Goal: Task Accomplishment & Management: Use online tool/utility

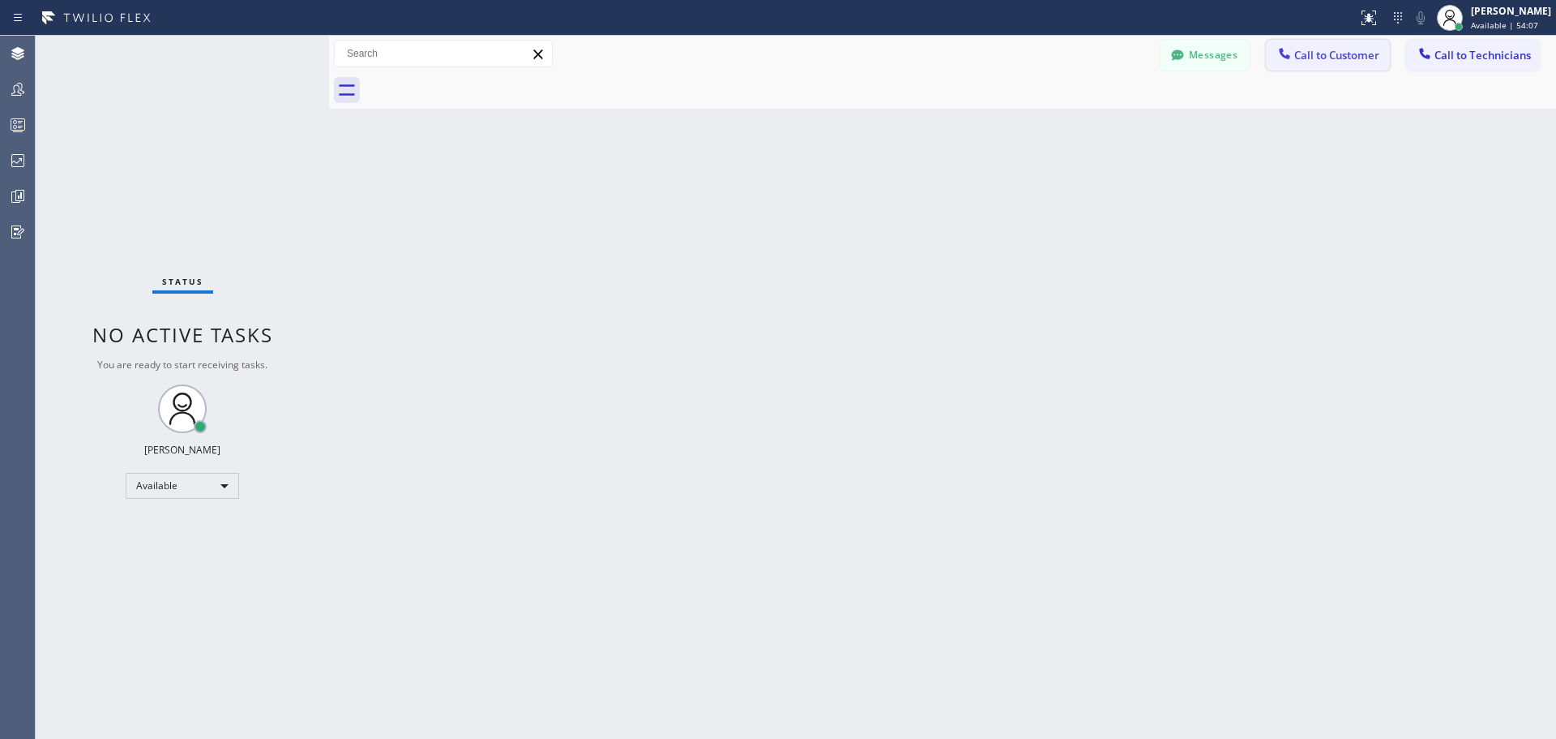
click at [1325, 62] on button "Call to Customer" at bounding box center [1328, 55] width 124 height 31
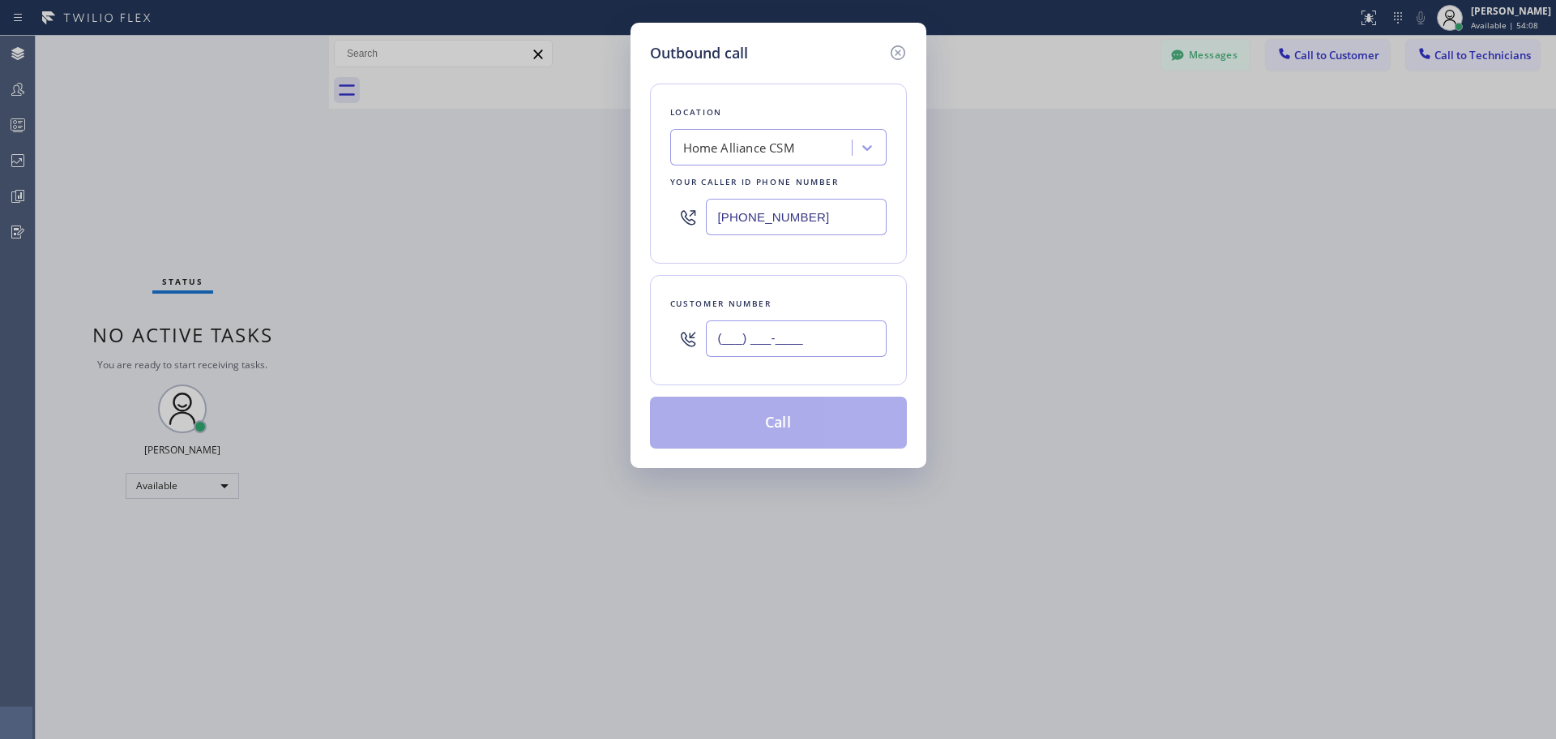
click at [809, 336] on input "(___) ___-____" at bounding box center [796, 338] width 181 height 36
paste input "206) 478-9005"
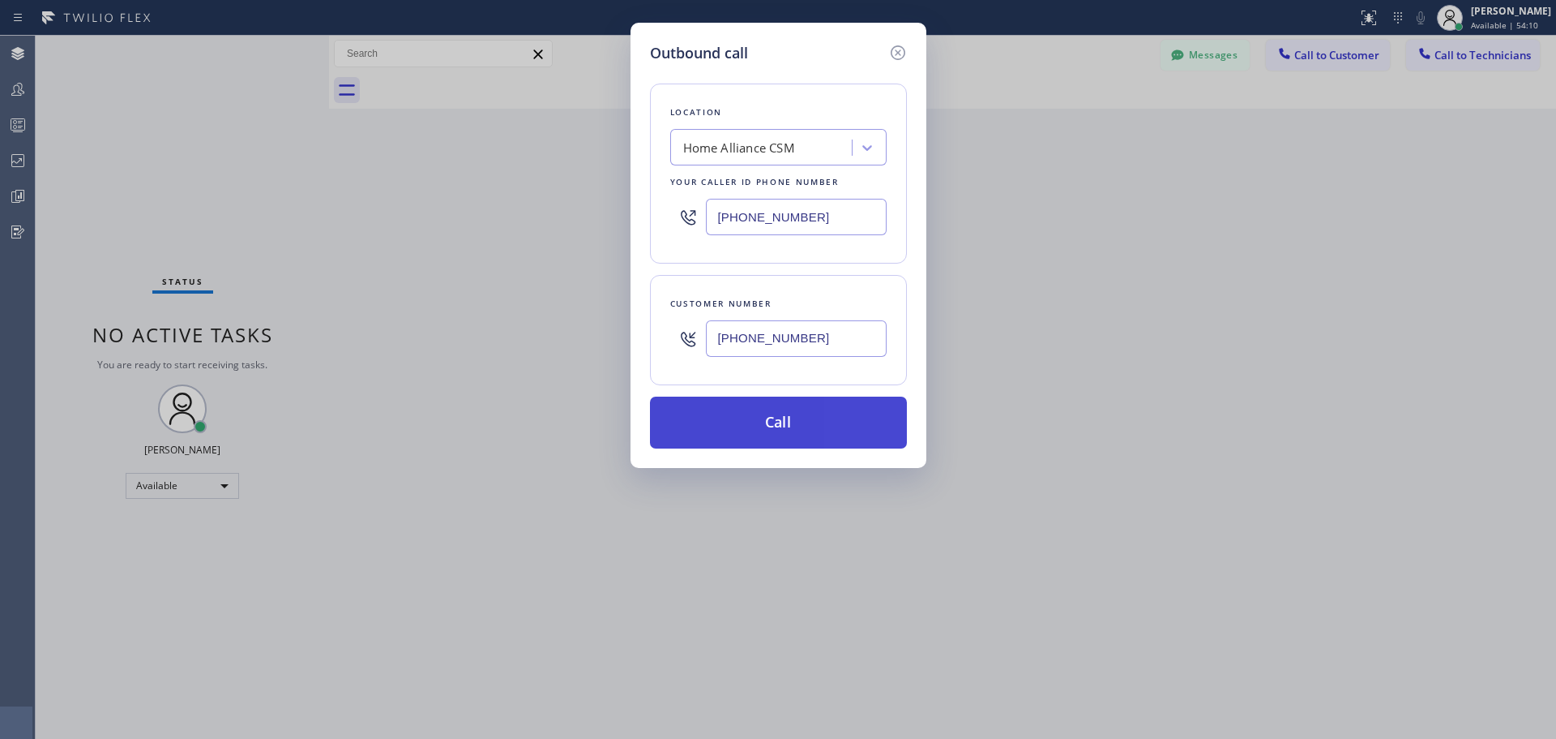
type input "[PHONE_NUMBER]"
click at [821, 426] on button "Call" at bounding box center [778, 422] width 257 height 52
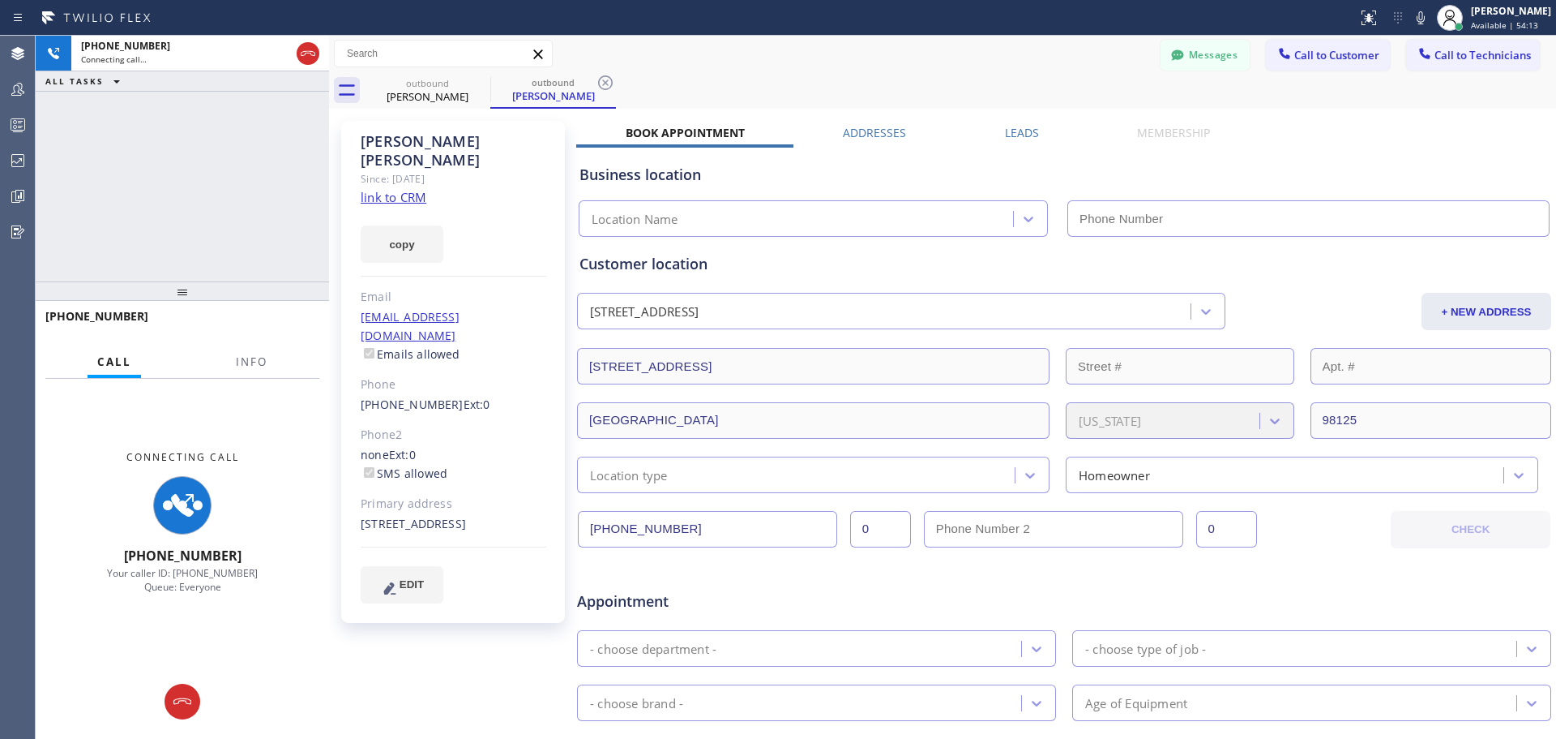
type input "[PHONE_NUMBER]"
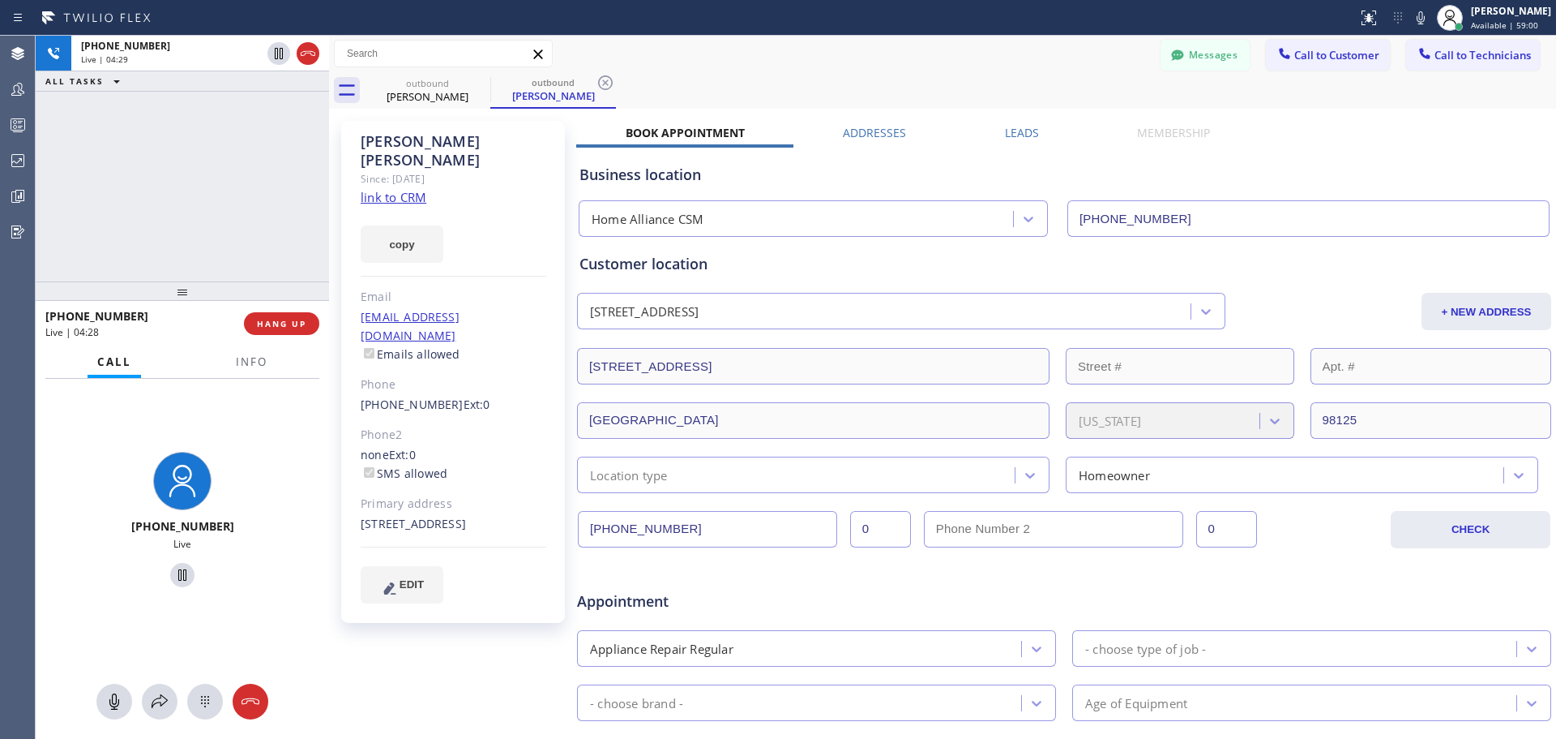
drag, startPoint x: 271, startPoint y: 317, endPoint x: 423, endPoint y: 401, distance: 174.2
click at [271, 317] on button "HANG UP" at bounding box center [281, 323] width 75 height 23
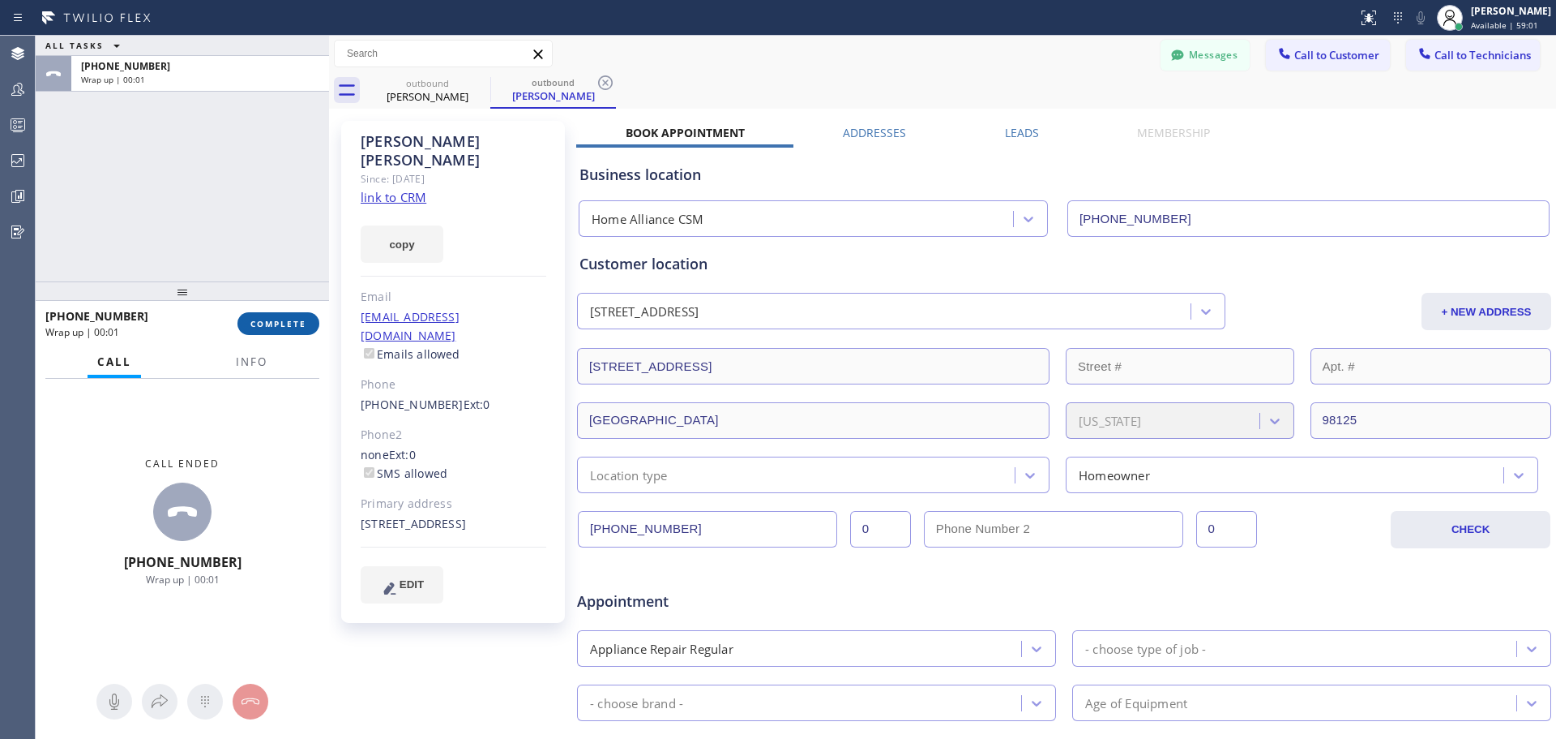
click at [276, 324] on span "COMPLETE" at bounding box center [278, 323] width 56 height 11
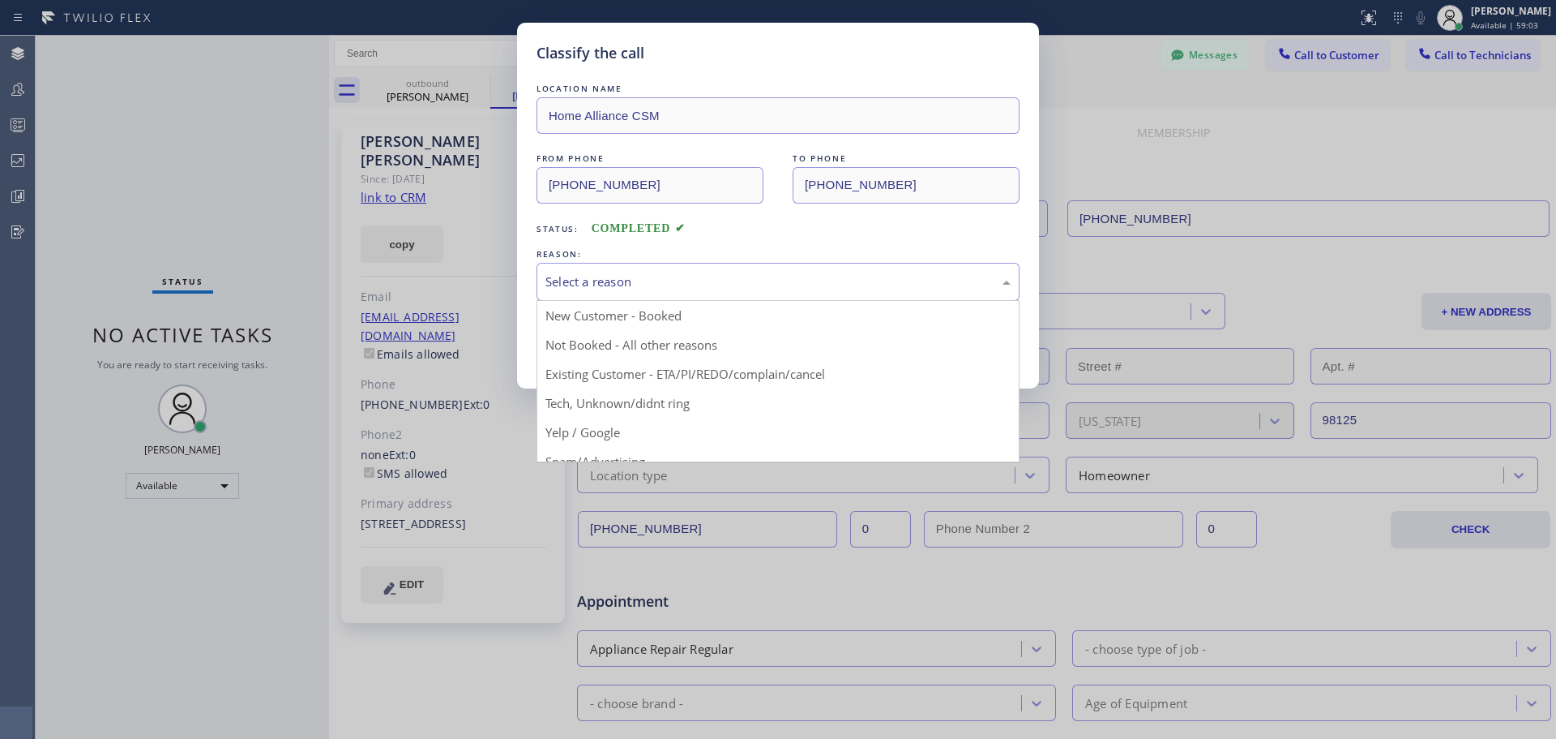
click at [669, 286] on div "Select a reason" at bounding box center [778, 281] width 465 height 19
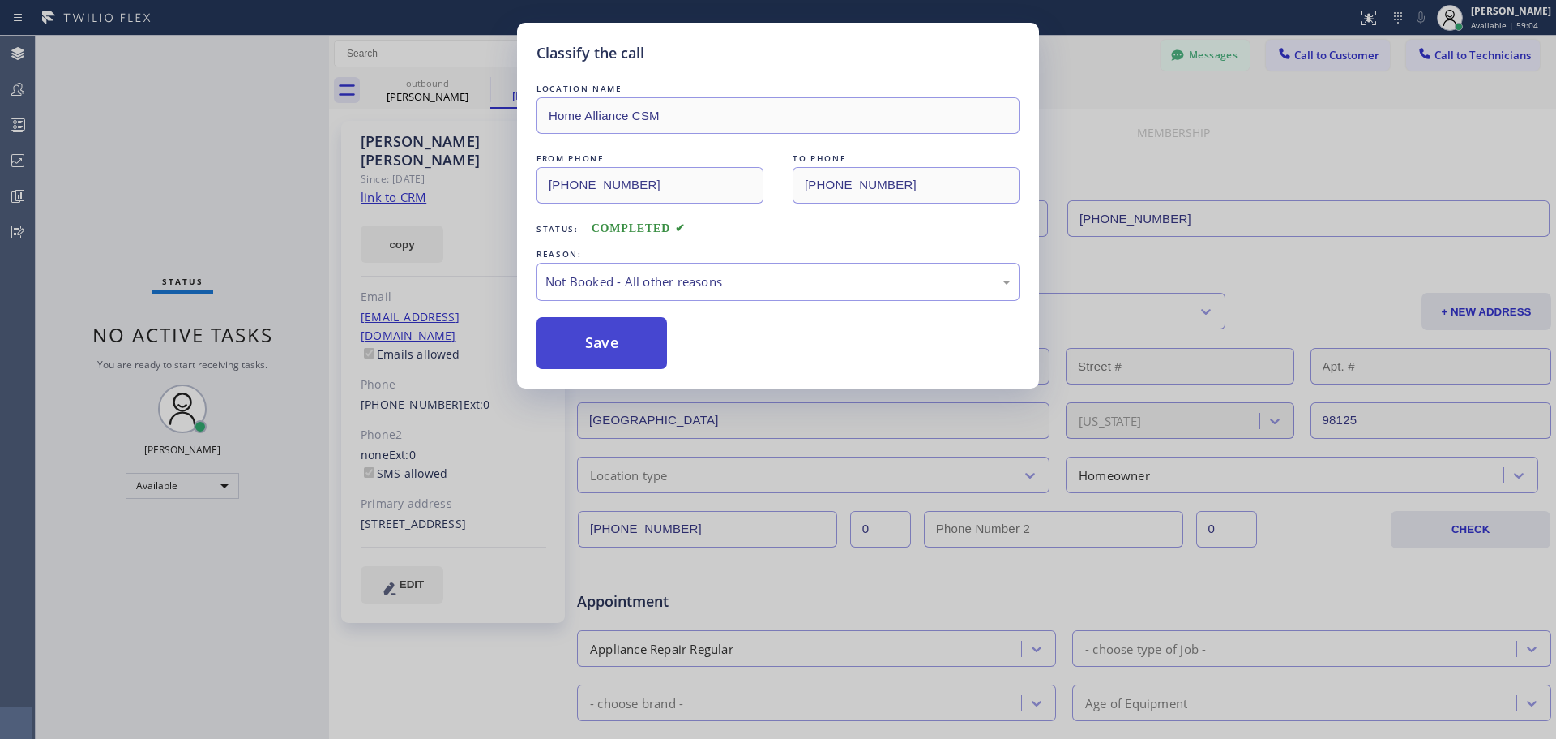
click at [604, 345] on button "Save" at bounding box center [602, 343] width 131 height 52
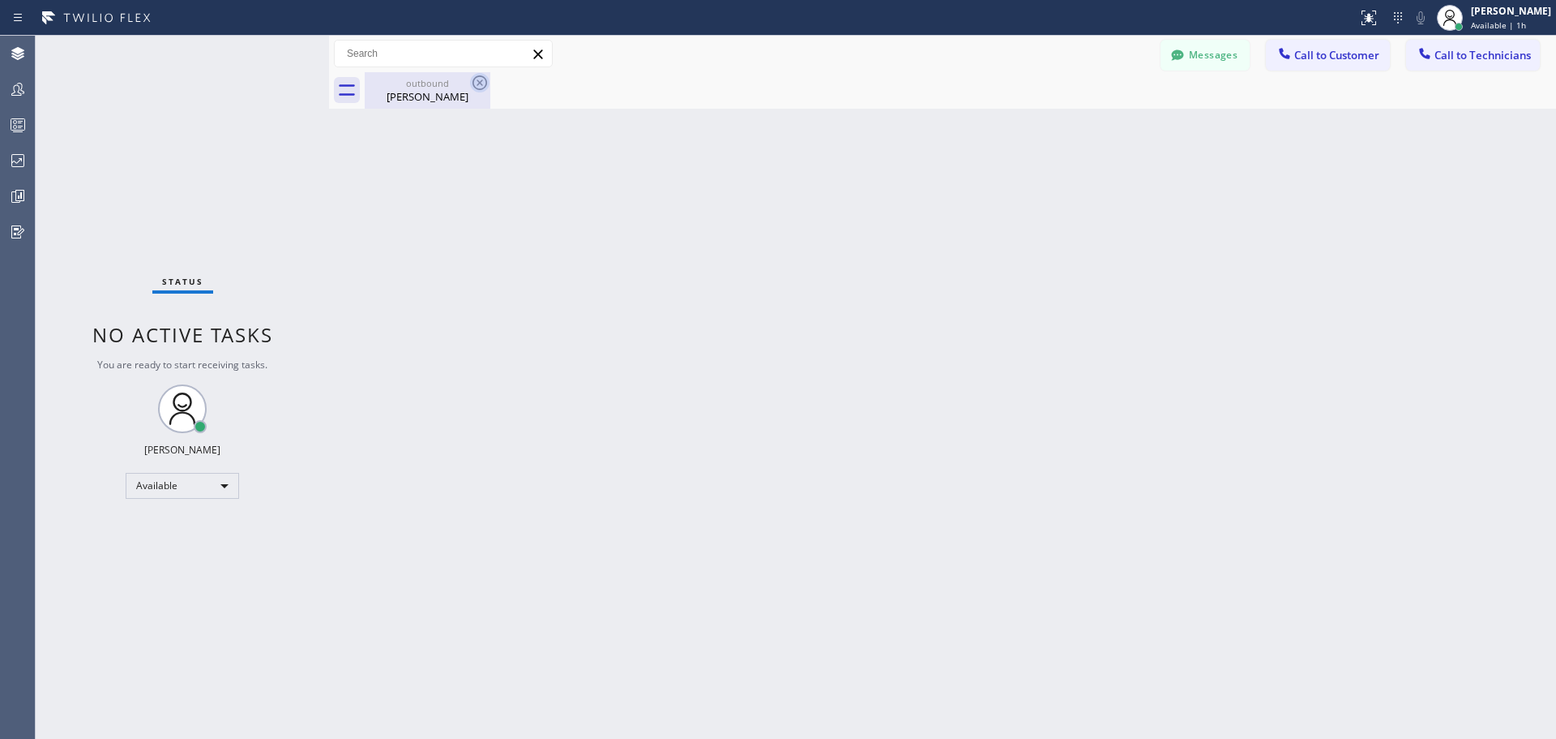
click at [473, 79] on icon at bounding box center [480, 82] width 15 height 15
click at [20, 158] on icon at bounding box center [17, 160] width 13 height 13
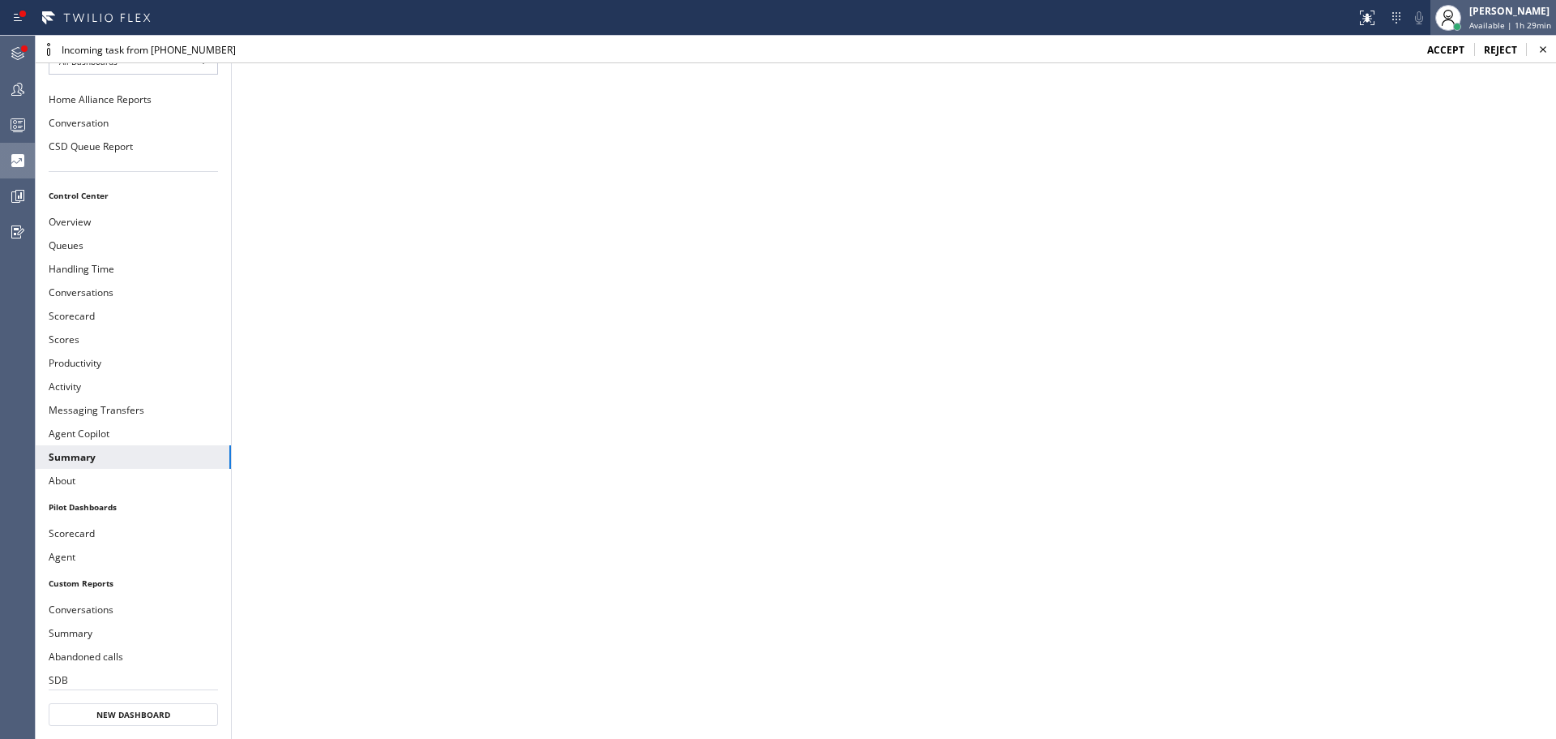
click at [1530, 15] on div "[PERSON_NAME]" at bounding box center [1511, 11] width 82 height 14
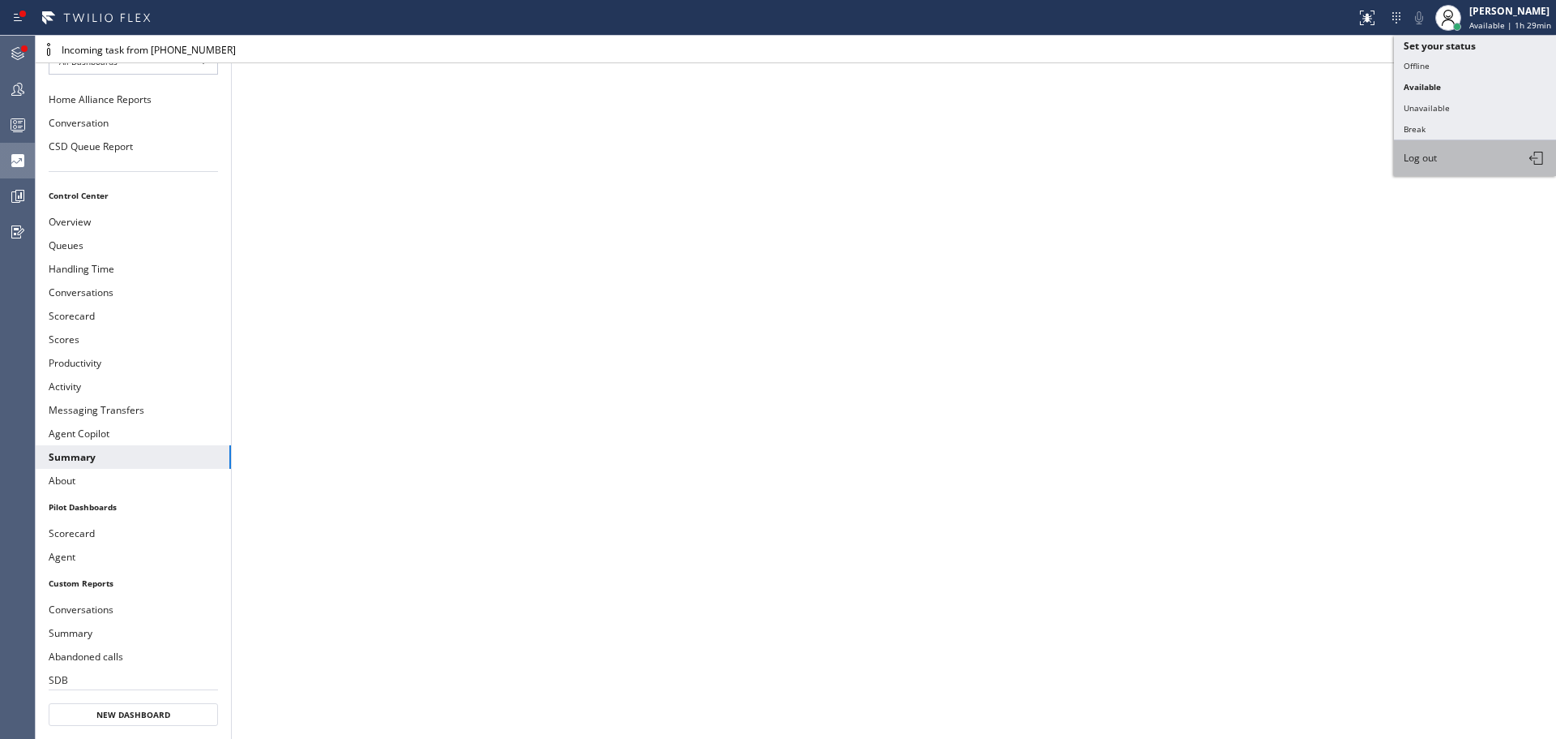
click at [1466, 163] on button "Log out" at bounding box center [1475, 158] width 162 height 36
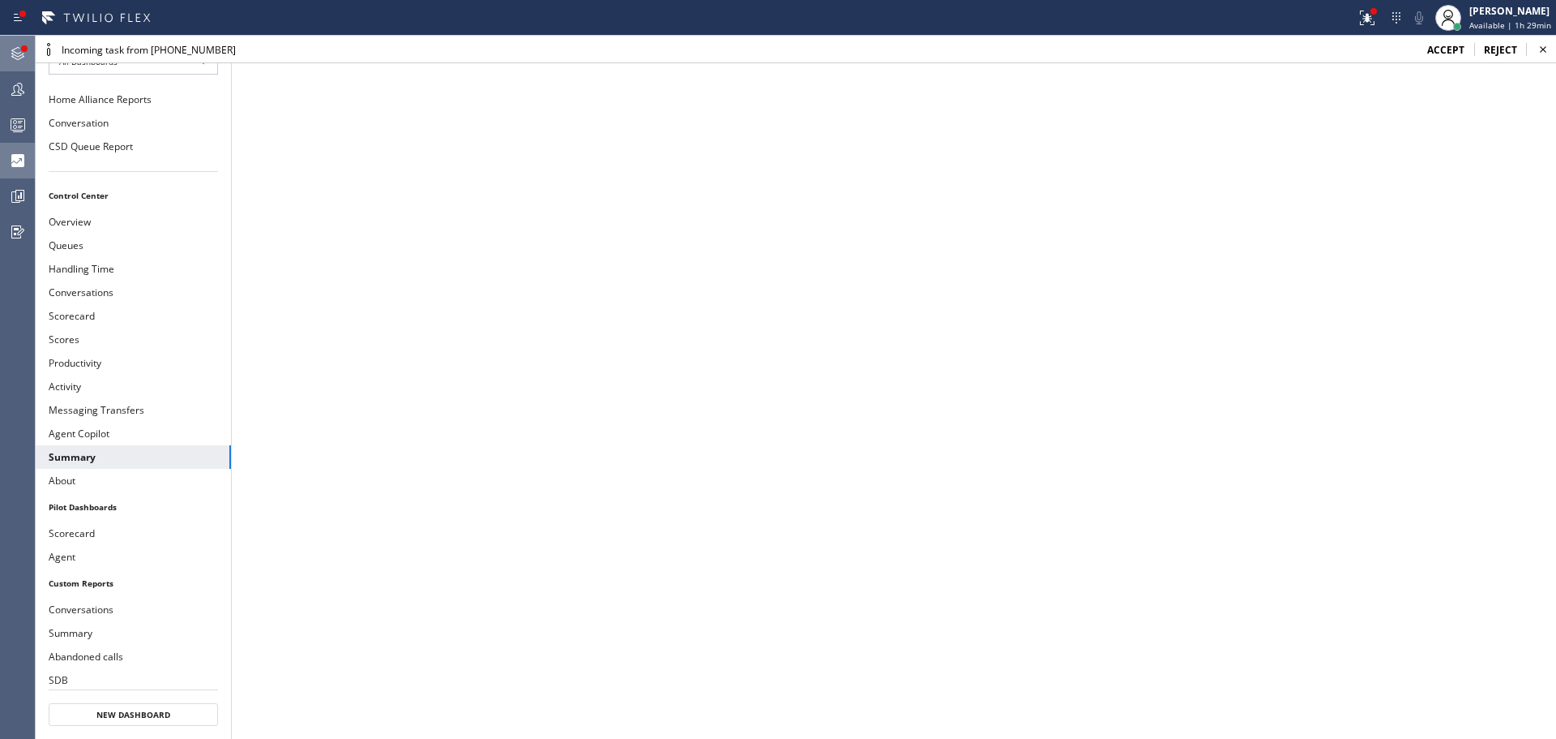
click at [24, 47] on div at bounding box center [24, 48] width 6 height 6
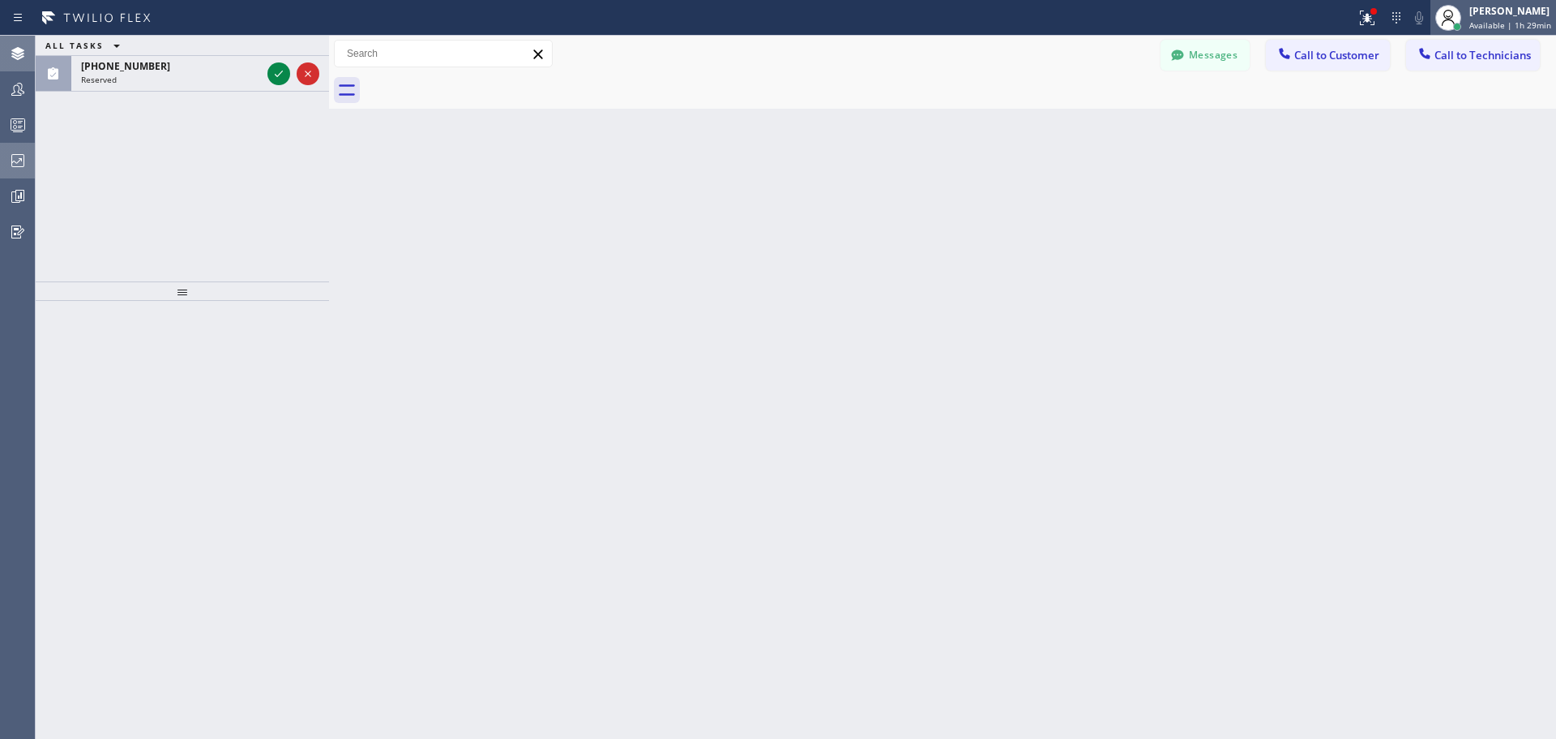
click at [1481, 24] on span "Available | 1h 29min" at bounding box center [1511, 24] width 82 height 11
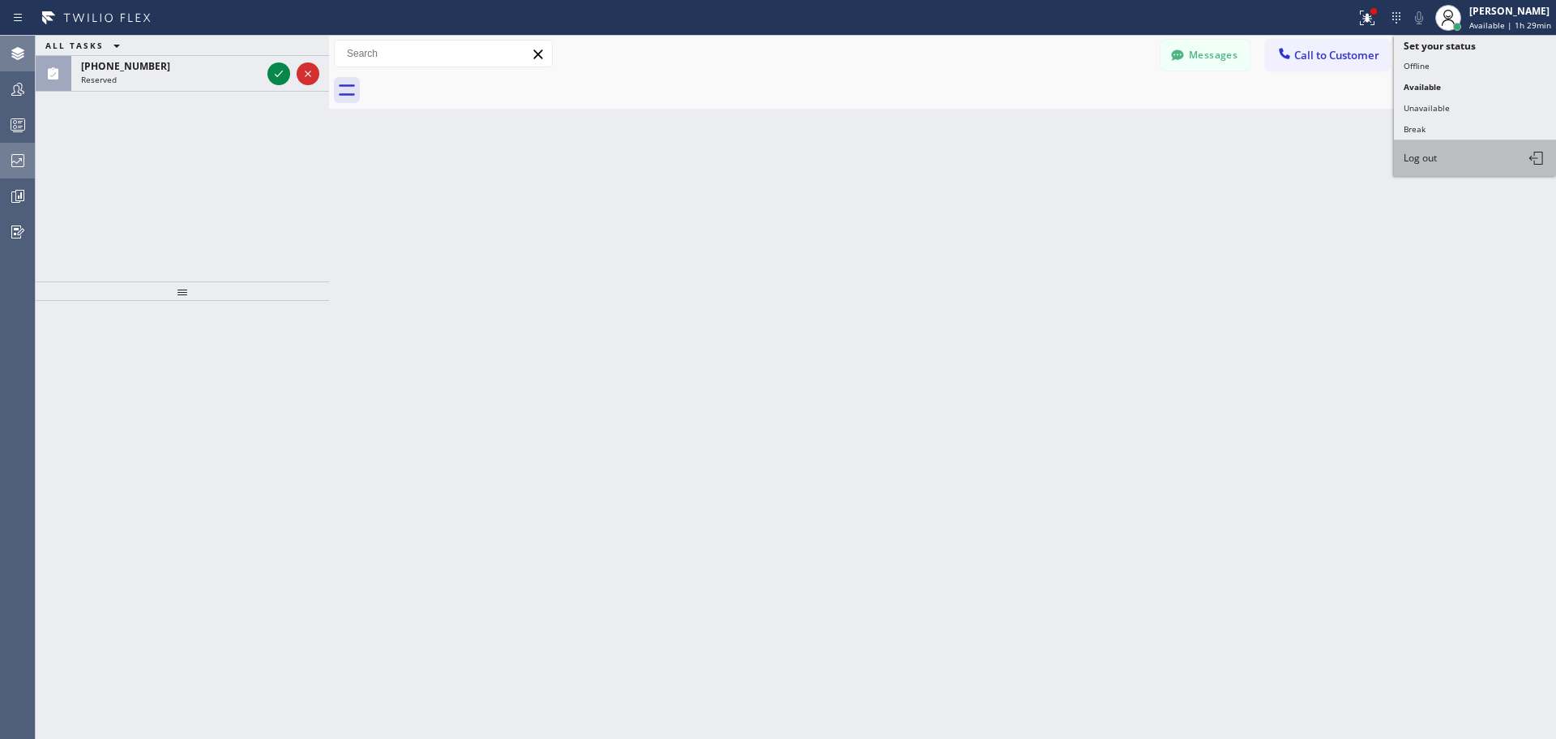
click at [1444, 158] on button "Log out" at bounding box center [1475, 158] width 162 height 36
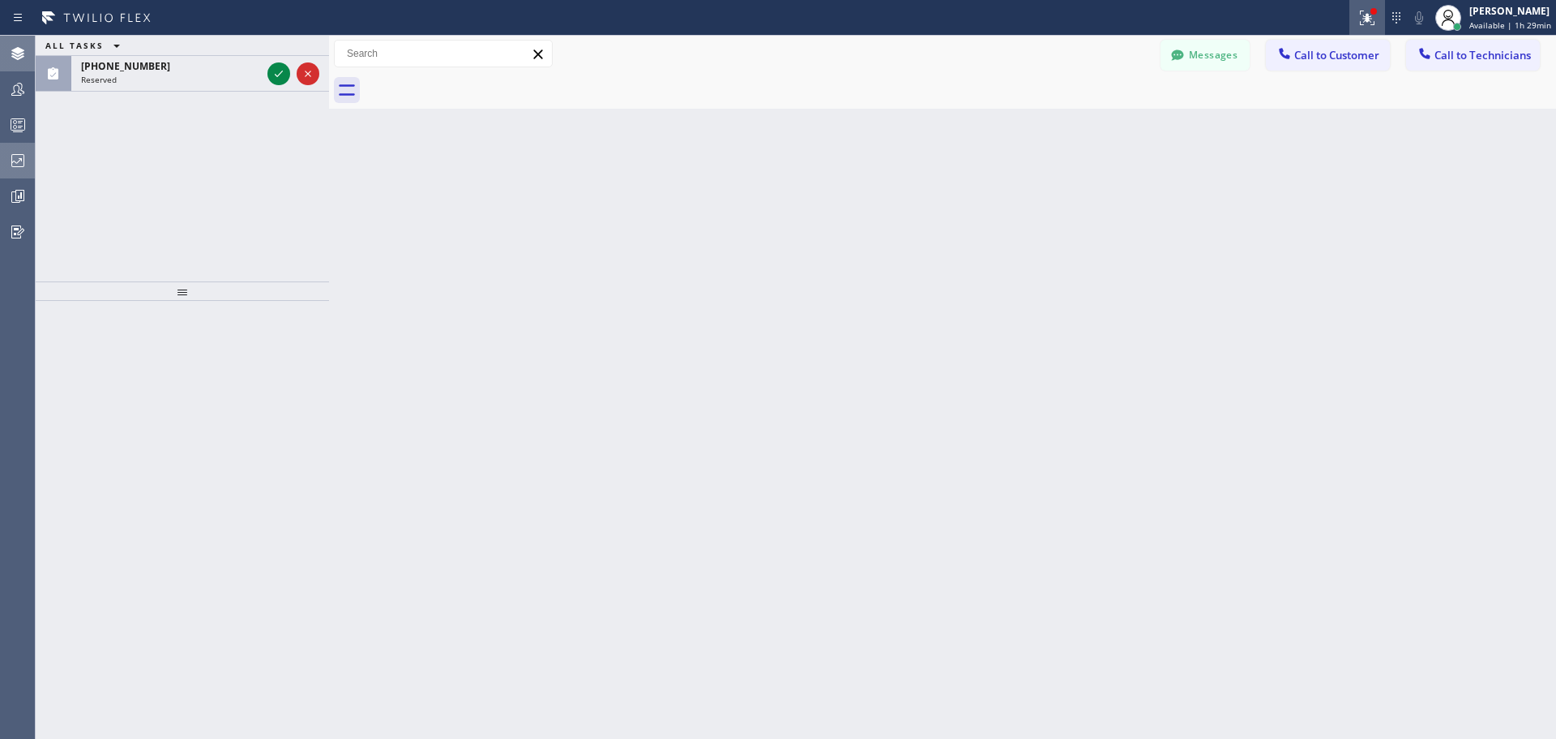
click at [1369, 20] on icon at bounding box center [1365, 16] width 10 height 11
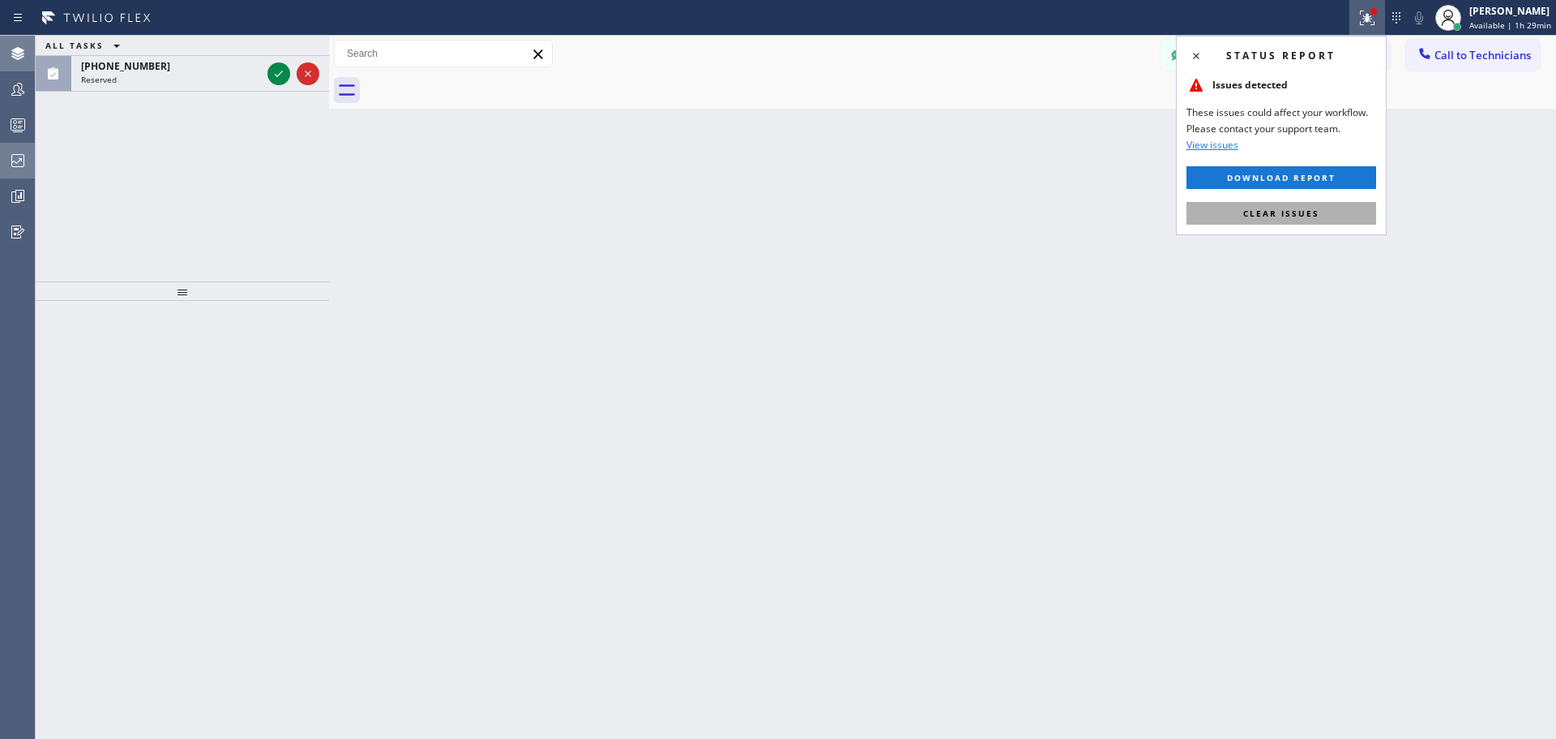
click at [1274, 210] on span "Clear issues" at bounding box center [1282, 213] width 76 height 11
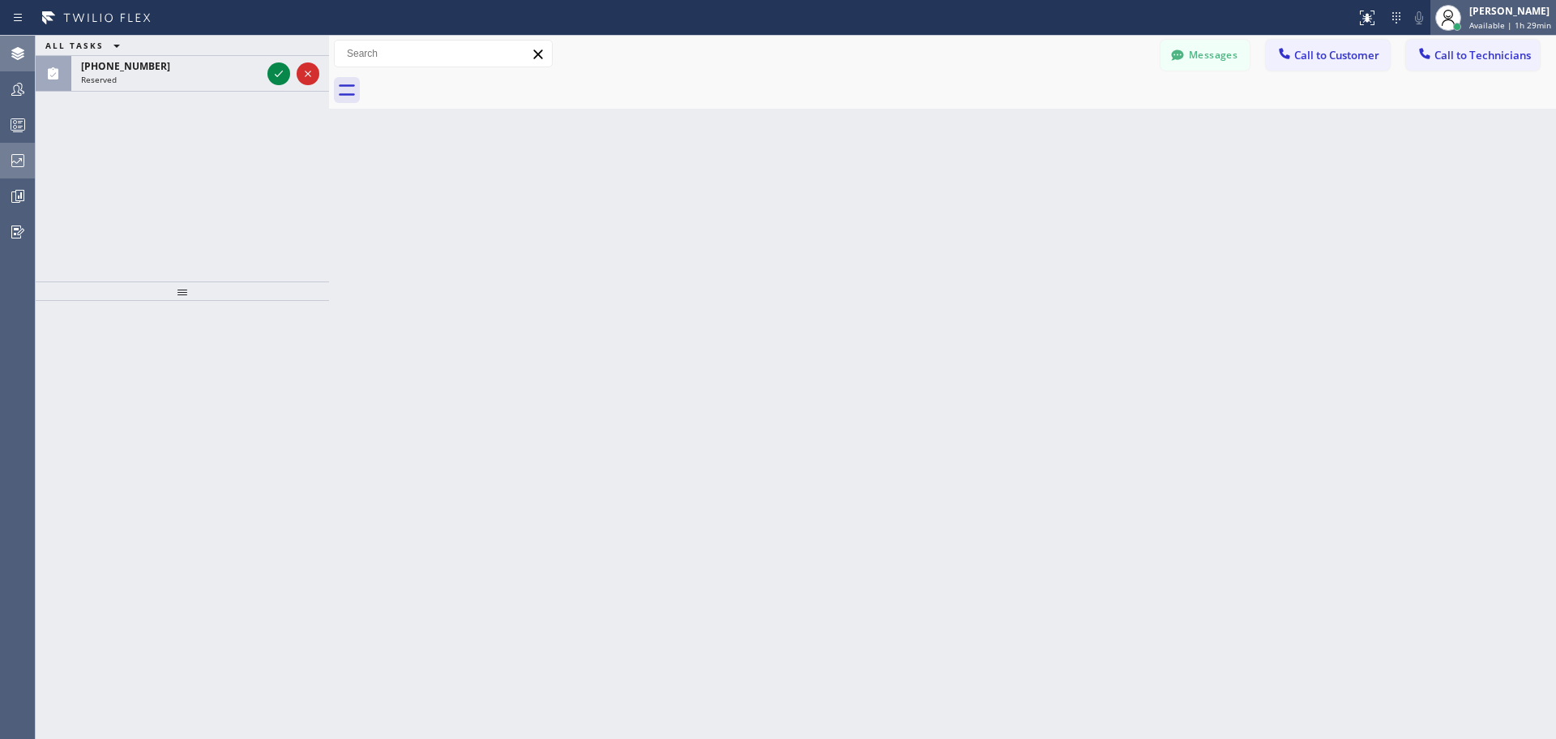
click at [1490, 19] on span "Available | 1h 29min" at bounding box center [1511, 24] width 82 height 11
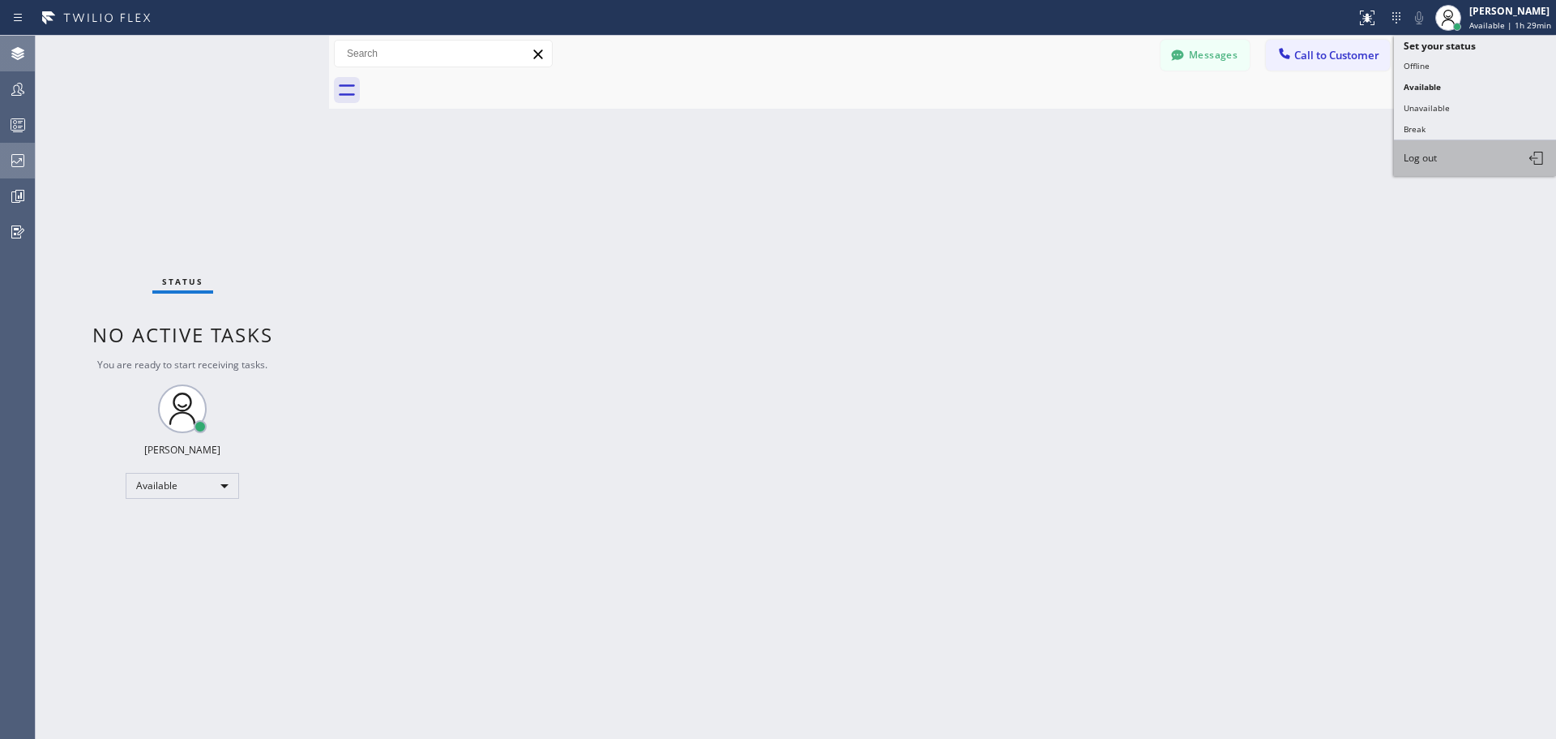
click at [1464, 153] on button "Log out" at bounding box center [1475, 158] width 162 height 36
